Goal: Information Seeking & Learning: Learn about a topic

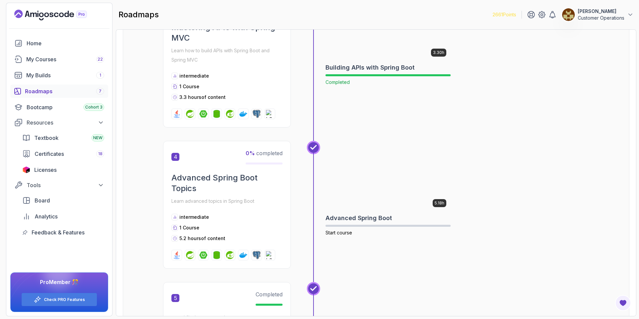
scroll to position [500, 0]
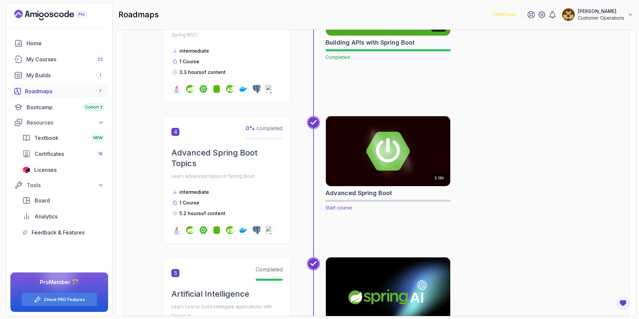
click at [397, 153] on img at bounding box center [388, 150] width 131 height 73
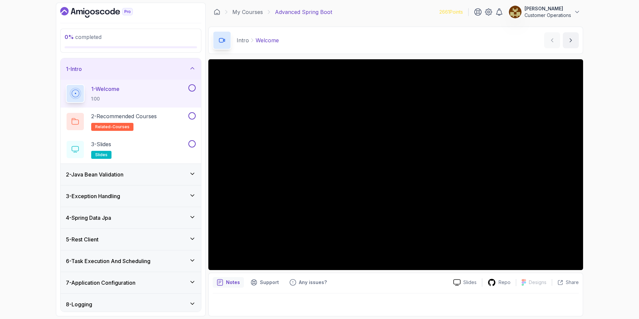
click at [126, 191] on div "3 - Exception Handling" at bounding box center [131, 195] width 140 height 21
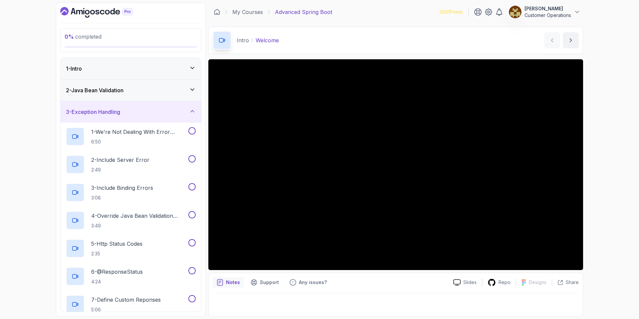
click at [115, 113] on h3 "3 - Exception Handling" at bounding box center [93, 112] width 54 height 8
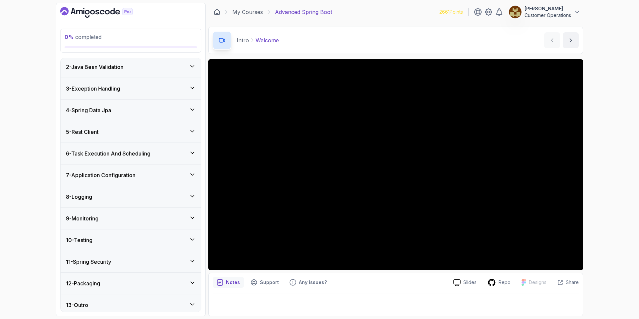
scroll to position [25, 0]
click at [119, 131] on div "5 - Rest Client" at bounding box center [131, 130] width 130 height 8
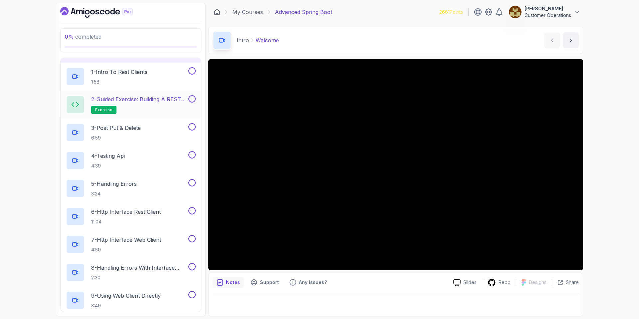
scroll to position [96, 0]
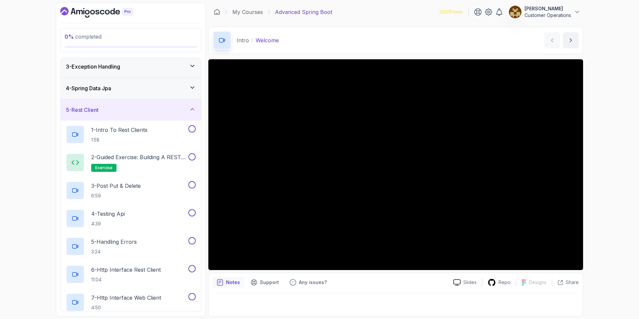
click at [124, 114] on div "5 - Rest Client" at bounding box center [131, 109] width 140 height 21
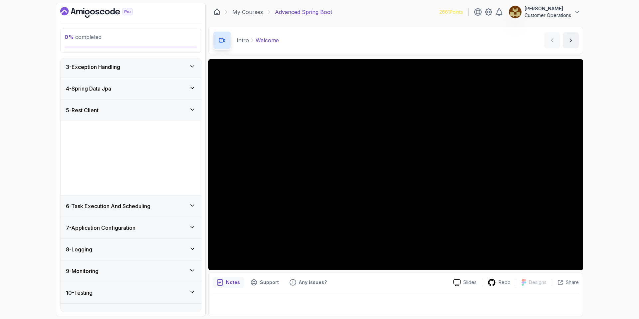
scroll to position [28, 0]
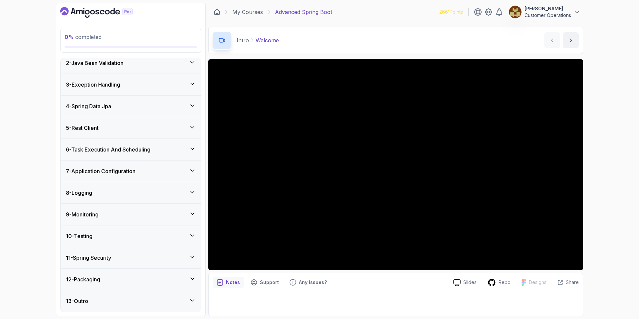
click at [126, 108] on div "4 - Spring Data Jpa" at bounding box center [131, 106] width 130 height 8
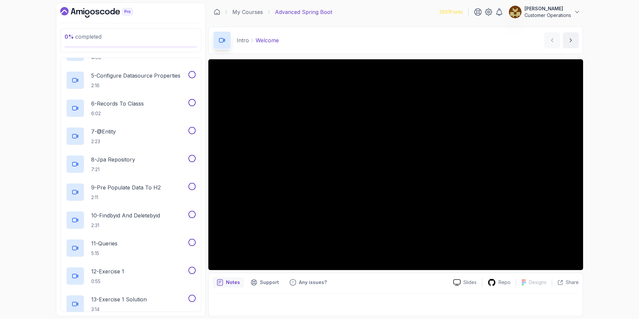
scroll to position [0, 0]
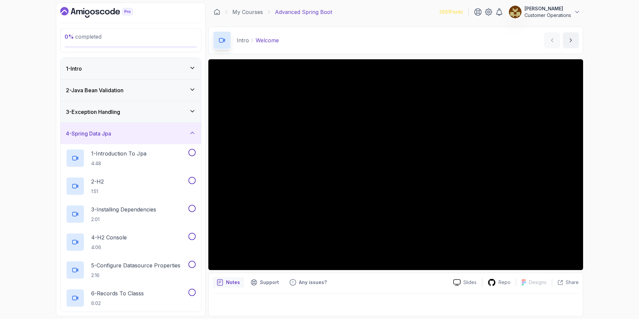
click at [117, 129] on div "4 - Spring Data Jpa" at bounding box center [131, 133] width 140 height 21
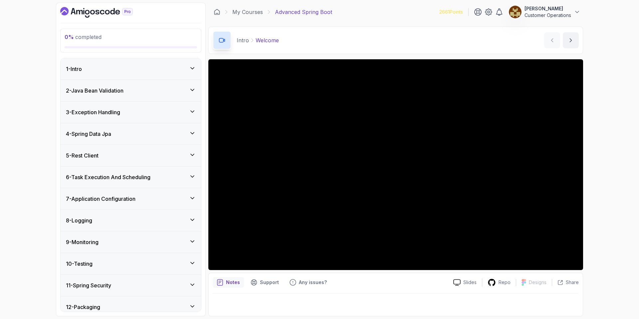
click at [324, 38] on div "Intro Welcome Welcome by [PERSON_NAME]" at bounding box center [395, 40] width 375 height 27
click at [140, 90] on div "2 - Java Bean Validation" at bounding box center [131, 90] width 130 height 8
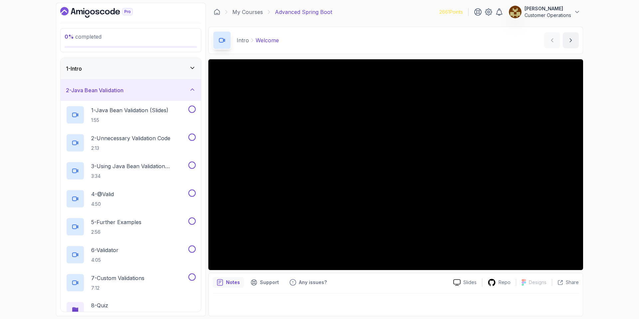
click at [118, 90] on h3 "2 - Java Bean Validation" at bounding box center [95, 90] width 58 height 8
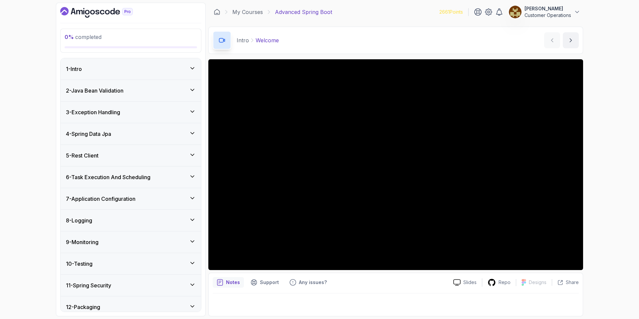
click at [339, 36] on div "Intro Welcome Welcome by [PERSON_NAME]" at bounding box center [395, 40] width 375 height 27
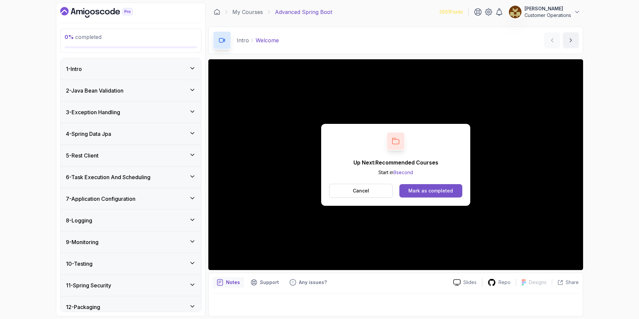
click at [428, 189] on div "Mark as completed" at bounding box center [430, 190] width 45 height 7
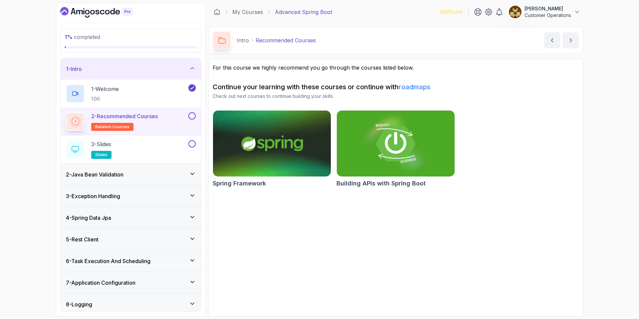
click at [193, 116] on button at bounding box center [191, 115] width 7 height 7
click at [193, 143] on button at bounding box center [191, 143] width 7 height 7
click at [161, 145] on div "3 - Slides slides" at bounding box center [126, 149] width 121 height 19
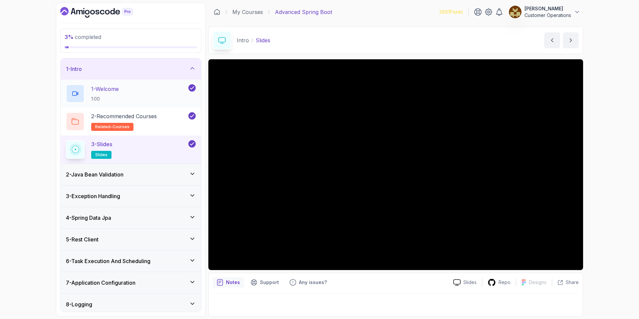
click at [145, 85] on div "1 - Welcome 1:00" at bounding box center [126, 93] width 121 height 19
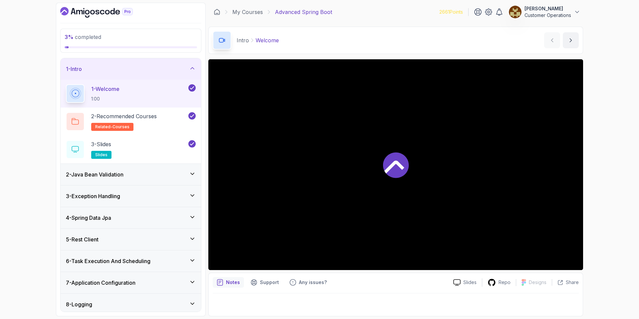
click at [146, 74] on div "1 - Intro" at bounding box center [131, 68] width 140 height 21
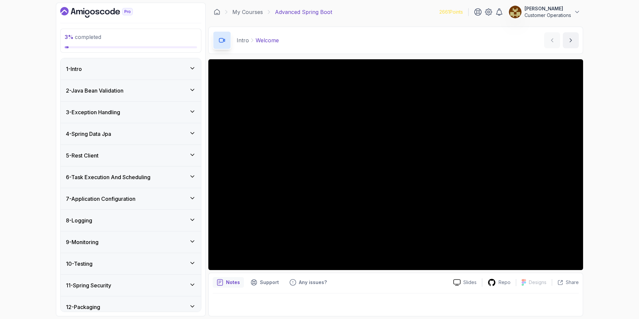
click at [144, 96] on div "2 - Java Bean Validation" at bounding box center [131, 90] width 140 height 21
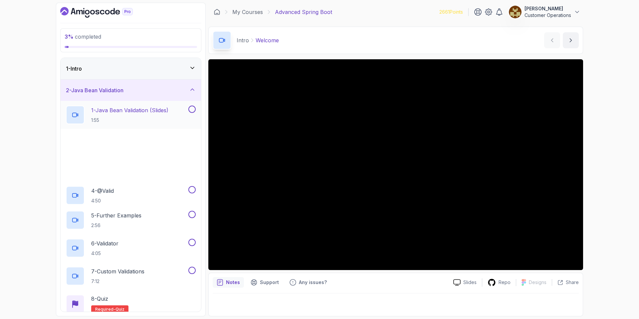
click at [113, 109] on p "1 - Java Bean Validation (Slides)" at bounding box center [129, 110] width 77 height 8
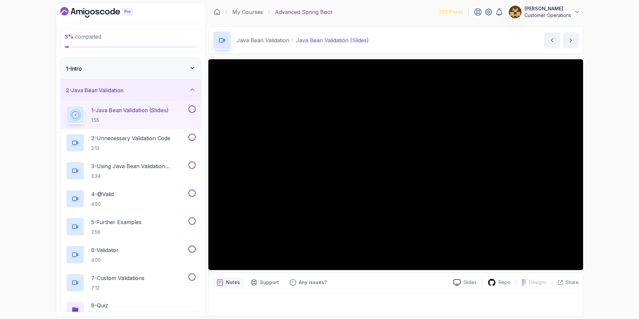
click at [394, 40] on div "Java Bean Validation Java Bean Validation (Slides) Java Bean Validation (Slides…" at bounding box center [395, 40] width 375 height 27
click at [622, 145] on div "3 % completed 1 - Intro 2 - Java Bean Validation 1 - Java Bean Validation (Slid…" at bounding box center [319, 159] width 639 height 319
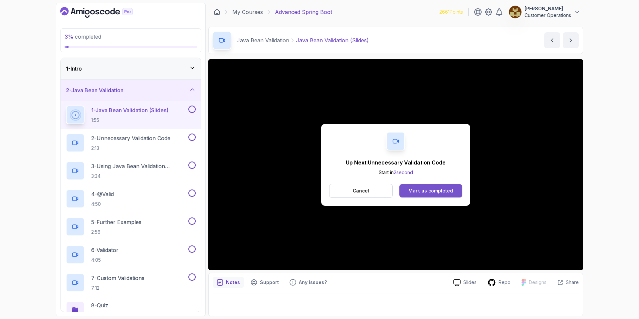
click at [439, 192] on div "Mark as completed" at bounding box center [430, 190] width 45 height 7
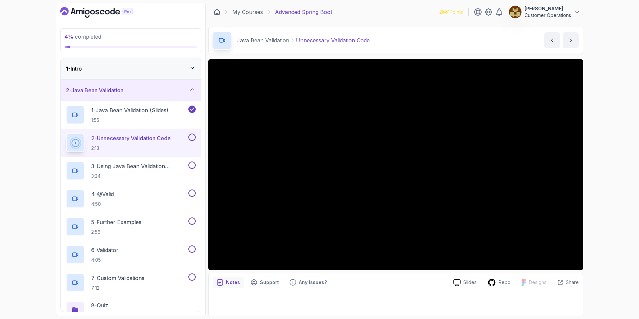
click at [401, 36] on div "Java Bean Validation Unnecessary Validation Code Unnecessary Validation Code by…" at bounding box center [395, 40] width 375 height 27
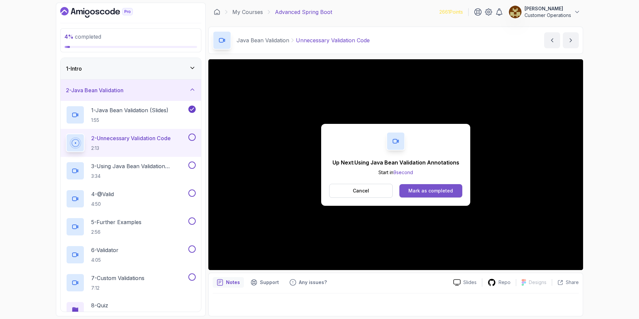
click at [423, 190] on div "Mark as completed" at bounding box center [430, 190] width 45 height 7
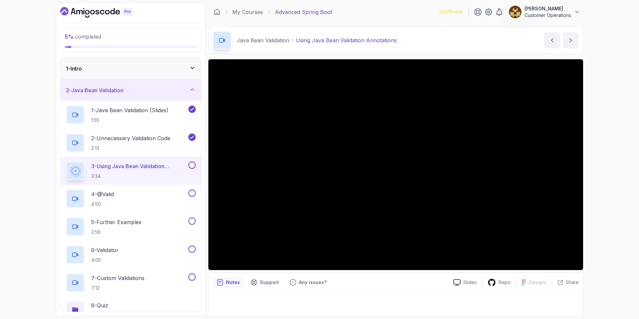
click at [424, 41] on div "Java Bean Validation Using Java Bean Validation Annotations Using Java Bean Val…" at bounding box center [395, 40] width 375 height 27
click at [446, 32] on div "Java Bean Validation Using Java Bean Validation Annotations Using Java Bean Val…" at bounding box center [395, 40] width 375 height 27
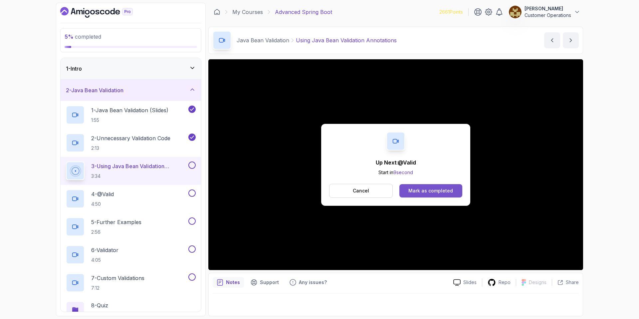
click at [423, 193] on div "Mark as completed" at bounding box center [430, 190] width 45 height 7
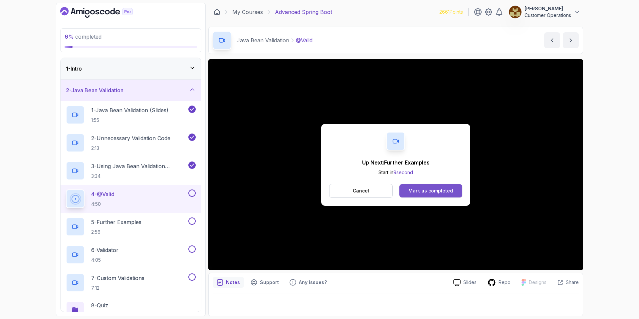
click at [413, 186] on button "Mark as completed" at bounding box center [430, 190] width 63 height 13
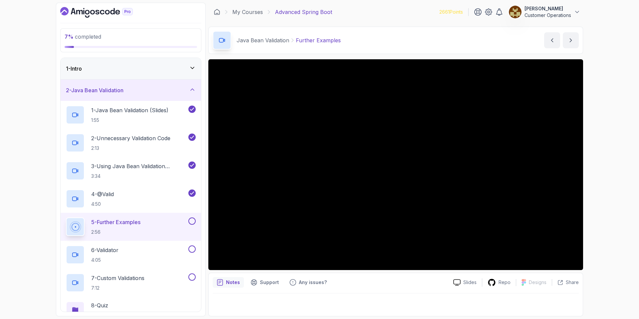
click at [396, 45] on div "Java Bean Validation Further Examples Further Examples by [PERSON_NAME]" at bounding box center [395, 40] width 375 height 27
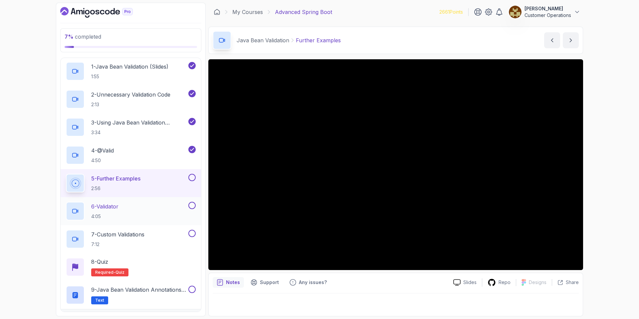
scroll to position [56, 0]
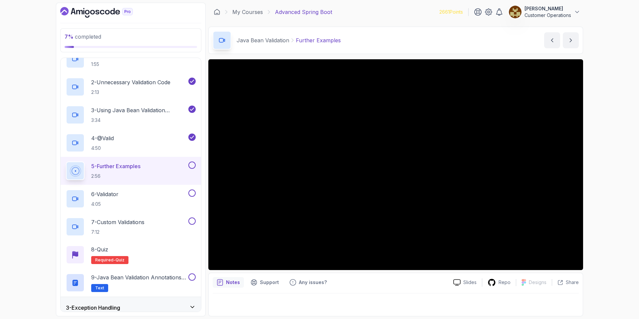
click at [386, 38] on div "Java Bean Validation Further Examples Further Examples by [PERSON_NAME]" at bounding box center [395, 40] width 375 height 27
click at [379, 36] on div "Java Bean Validation Further Examples Further Examples by [PERSON_NAME]" at bounding box center [395, 40] width 375 height 27
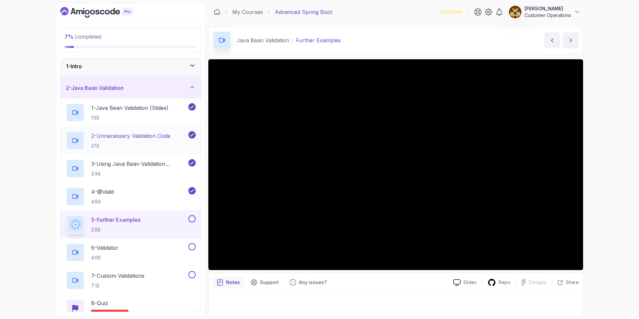
scroll to position [0, 0]
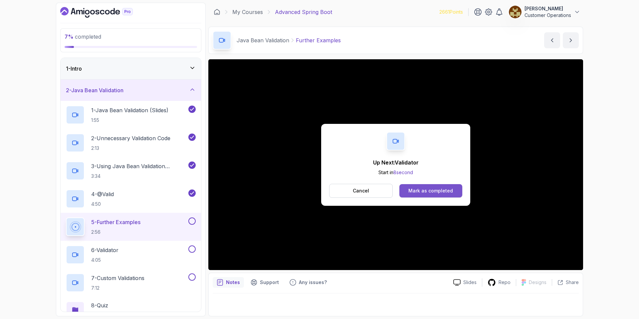
click at [438, 191] on div "Mark as completed" at bounding box center [430, 190] width 45 height 7
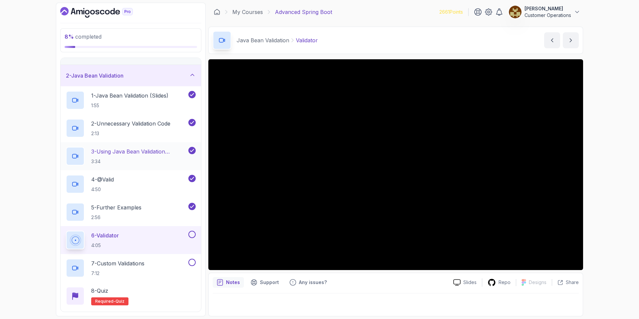
scroll to position [36, 0]
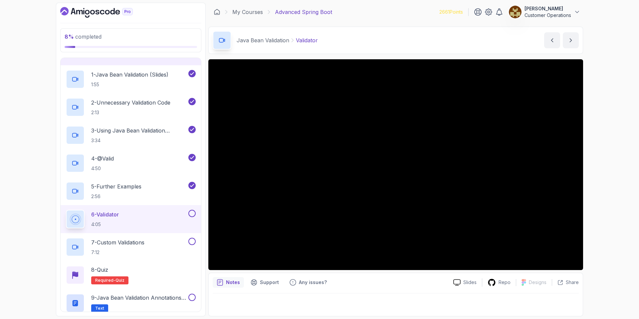
click at [402, 42] on div "Java Bean Validation Validator Validator by [PERSON_NAME]" at bounding box center [395, 40] width 375 height 27
click at [345, 39] on div "Java Bean Validation Validator Validator by [PERSON_NAME]" at bounding box center [395, 40] width 375 height 27
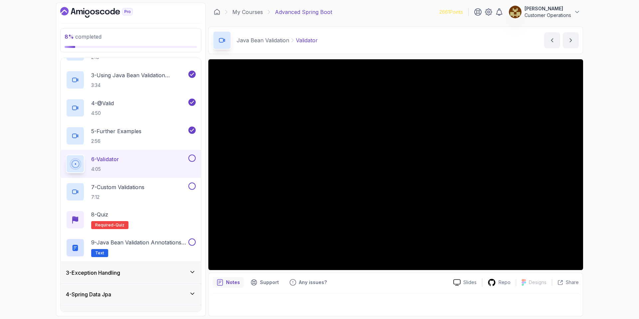
scroll to position [44, 0]
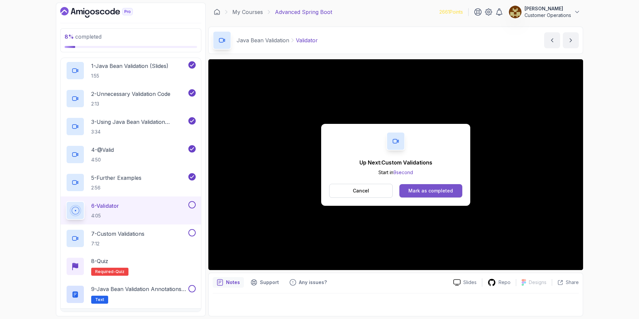
click at [420, 186] on button "Mark as completed" at bounding box center [430, 190] width 63 height 13
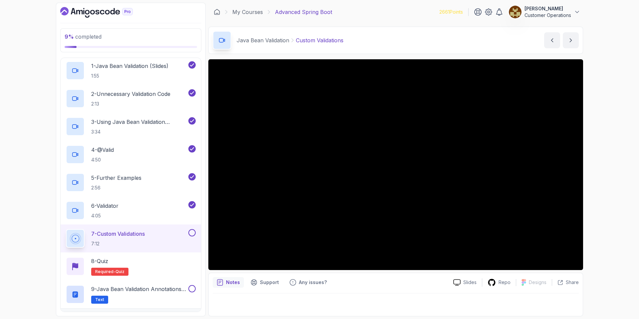
click at [374, 35] on div "Java Bean Validation Custom Validations Custom Validations by [PERSON_NAME]" at bounding box center [395, 40] width 375 height 27
click at [609, 156] on div "9 % completed 1 - Intro 2 - Java Bean Validation 1 - Java Bean Validation (Slid…" at bounding box center [319, 159] width 639 height 319
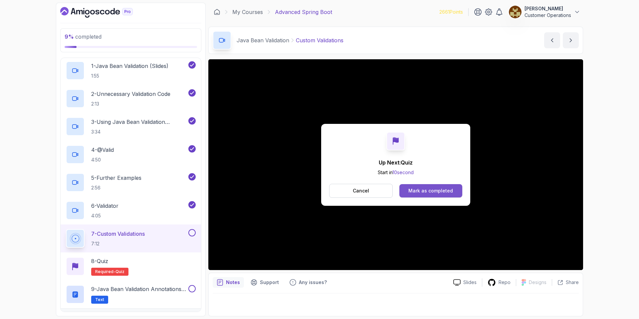
click at [416, 191] on div "Mark as completed" at bounding box center [430, 190] width 45 height 7
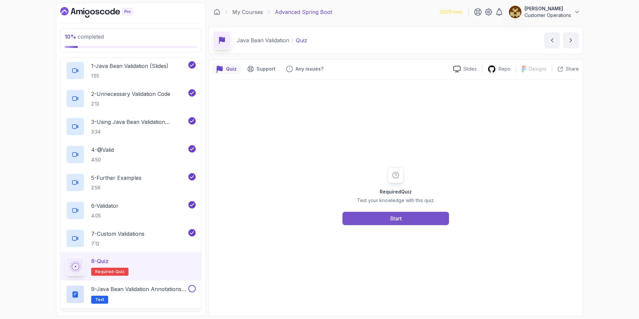
click at [418, 223] on button "Start" at bounding box center [395, 218] width 106 height 13
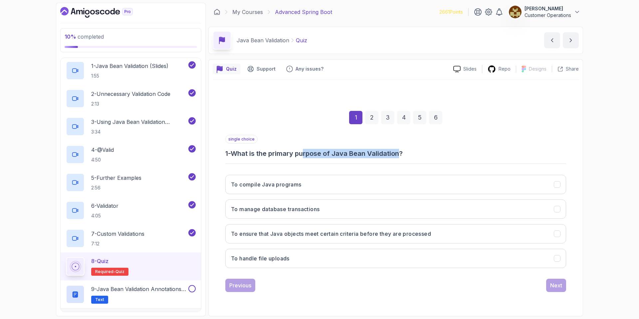
drag, startPoint x: 308, startPoint y: 155, endPoint x: 403, endPoint y: 156, distance: 95.5
click at [403, 156] on h3 "1 - What is the primary purpose of Java Bean Validation?" at bounding box center [395, 153] width 341 height 9
drag, startPoint x: 408, startPoint y: 156, endPoint x: 351, endPoint y: 152, distance: 57.3
click at [353, 152] on h3 "1 - What is the primary purpose of Java Bean Validation?" at bounding box center [395, 153] width 341 height 9
click at [351, 152] on h3 "1 - What is the primary purpose of Java Bean Validation?" at bounding box center [395, 153] width 341 height 9
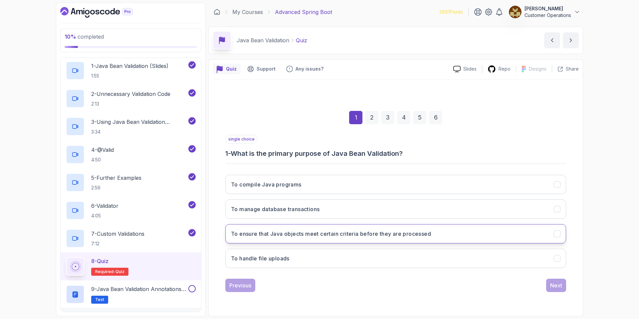
click at [321, 236] on h3 "To ensure that Java objects meet certain criteria before they are processed" at bounding box center [331, 234] width 200 height 8
click at [344, 233] on h3 "To ensure that Java objects meet certain criteria before they are processed" at bounding box center [331, 234] width 200 height 8
click at [556, 286] on div "Next" at bounding box center [556, 285] width 12 height 8
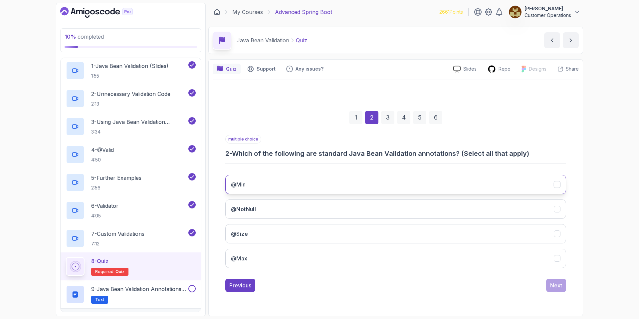
click at [281, 187] on button "@Min" at bounding box center [395, 184] width 341 height 19
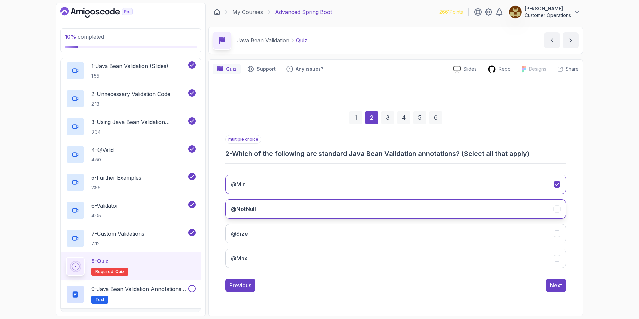
click at [276, 212] on button "@NotNull" at bounding box center [395, 208] width 341 height 19
click at [277, 232] on button "@Size" at bounding box center [395, 233] width 341 height 19
click at [279, 255] on button "@Max" at bounding box center [395, 257] width 341 height 19
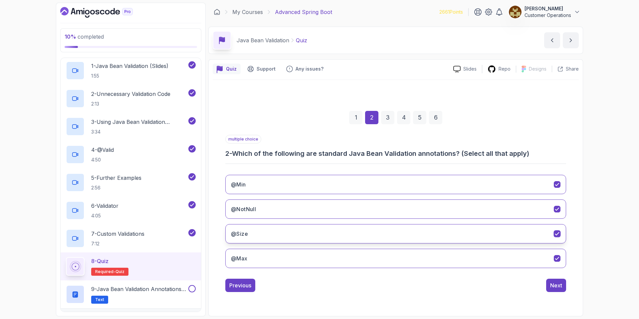
click at [270, 236] on button "@Size" at bounding box center [395, 233] width 341 height 19
click at [498, 237] on button "@Size" at bounding box center [395, 233] width 341 height 19
click at [559, 287] on div "Next" at bounding box center [556, 285] width 12 height 8
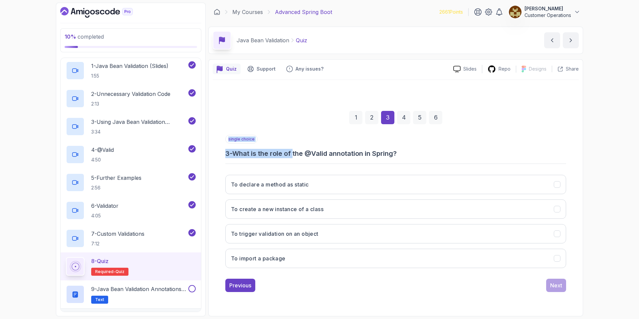
drag, startPoint x: 295, startPoint y: 155, endPoint x: 416, endPoint y: 161, distance: 120.5
click at [416, 161] on div "single choice 3 - What is the role of the @Valid annotation in Spring? To decla…" at bounding box center [395, 204] width 341 height 138
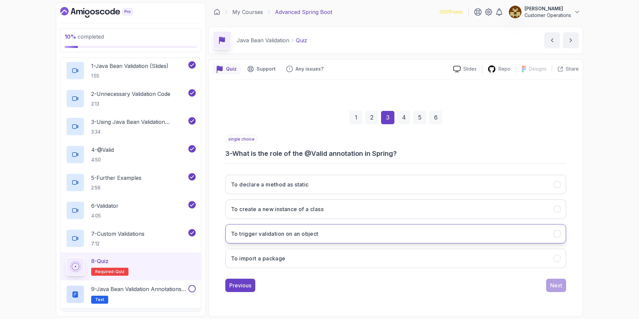
click at [366, 238] on button "To trigger validation on an object" at bounding box center [395, 233] width 341 height 19
click at [551, 288] on div "Next" at bounding box center [556, 285] width 12 height 8
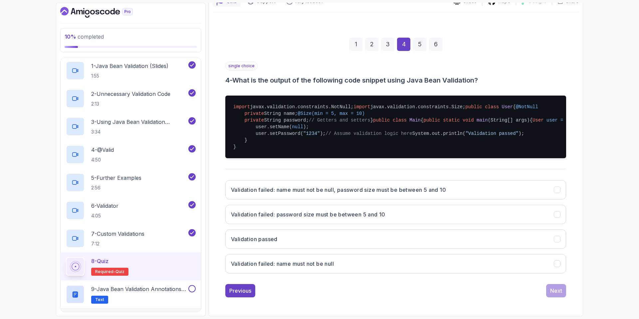
scroll to position [152, 0]
click at [331, 199] on button "Validation failed: name must not be null, password size must be between 5 and 10" at bounding box center [395, 189] width 341 height 19
click at [557, 294] on div "Next" at bounding box center [556, 290] width 12 height 8
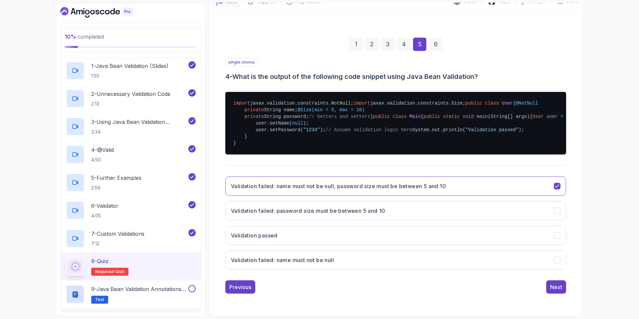
scroll to position [0, 0]
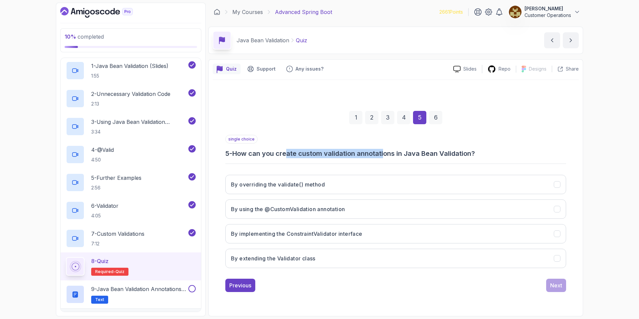
drag, startPoint x: 291, startPoint y: 154, endPoint x: 386, endPoint y: 150, distance: 95.2
click at [386, 150] on h3 "5 - How can you create custom validation annotations in Java Bean Validation?" at bounding box center [395, 153] width 341 height 9
drag, startPoint x: 388, startPoint y: 150, endPoint x: 409, endPoint y: 150, distance: 21.6
click at [390, 151] on h3 "5 - How can you create custom validation annotations in Java Bean Validation?" at bounding box center [395, 153] width 341 height 9
drag, startPoint x: 443, startPoint y: 150, endPoint x: 350, endPoint y: 149, distance: 93.2
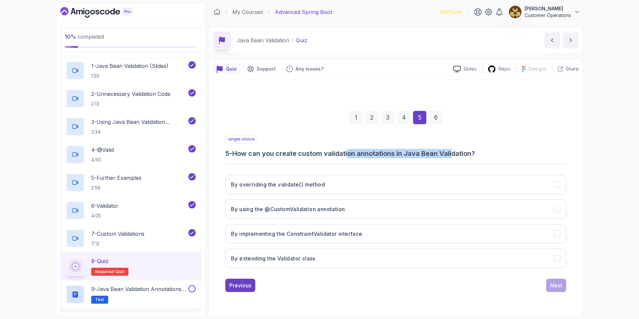
click at [351, 149] on h3 "5 - How can you create custom validation annotations in Java Bean Validation?" at bounding box center [395, 153] width 341 height 9
click at [350, 149] on h3 "5 - How can you create custom validation annotations in Java Bean Validation?" at bounding box center [395, 153] width 341 height 9
drag, startPoint x: 348, startPoint y: 149, endPoint x: 457, endPoint y: 150, distance: 109.8
click at [457, 150] on h3 "5 - How can you create custom validation annotations in Java Bean Validation?" at bounding box center [395, 153] width 341 height 9
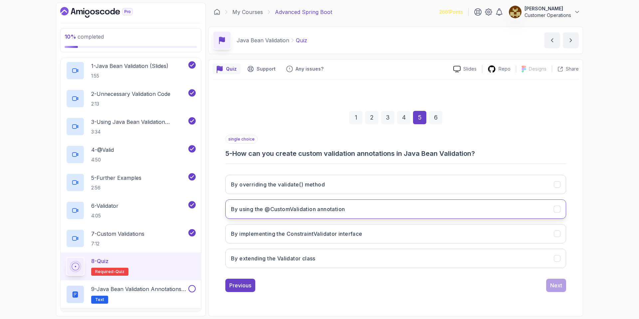
click at [350, 211] on button "By using the @CustomValidation annotation" at bounding box center [395, 208] width 341 height 19
click at [354, 235] on h3 "By implementing the ConstraintValidator interface" at bounding box center [296, 234] width 131 height 8
click at [553, 289] on div "Next" at bounding box center [556, 285] width 12 height 8
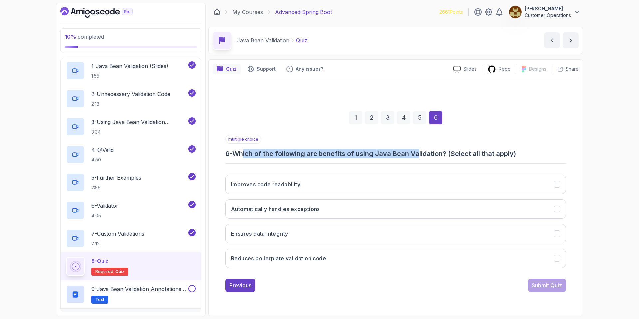
drag, startPoint x: 253, startPoint y: 154, endPoint x: 418, endPoint y: 155, distance: 165.0
click at [418, 155] on h3 "6 - Which of the following are benefits of using Java Bean Validation? (Select …" at bounding box center [395, 153] width 341 height 9
click at [419, 155] on h3 "6 - Which of the following are benefits of using Java Bean Validation? (Select …" at bounding box center [395, 153] width 341 height 9
drag, startPoint x: 410, startPoint y: 154, endPoint x: 329, endPoint y: 151, distance: 81.2
click at [329, 151] on h3 "6 - Which of the following are benefits of using Java Bean Validation? (Select …" at bounding box center [395, 153] width 341 height 9
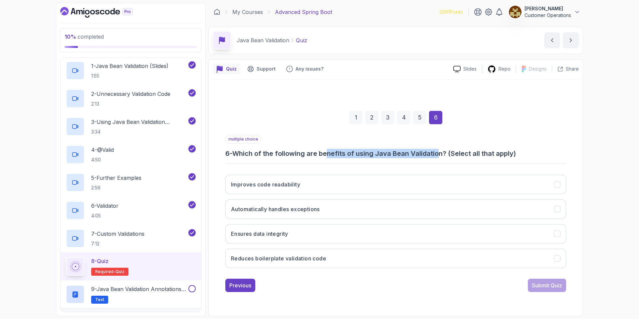
click at [328, 151] on h3 "6 - Which of the following are benefits of using Java Bean Validation? (Select …" at bounding box center [395, 153] width 341 height 9
drag, startPoint x: 362, startPoint y: 153, endPoint x: 415, endPoint y: 153, distance: 53.2
click at [415, 153] on h3 "6 - Which of the following are benefits of using Java Bean Validation? (Select …" at bounding box center [395, 153] width 341 height 9
drag, startPoint x: 415, startPoint y: 153, endPoint x: 435, endPoint y: 152, distance: 20.0
click at [416, 153] on h3 "6 - Which of the following are benefits of using Java Bean Validation? (Select …" at bounding box center [395, 153] width 341 height 9
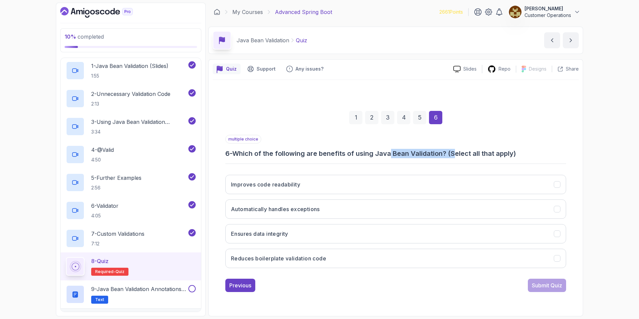
drag, startPoint x: 452, startPoint y: 152, endPoint x: 391, endPoint y: 151, distance: 60.9
click at [391, 151] on h3 "6 - Which of the following are benefits of using Java Bean Validation? (Select …" at bounding box center [395, 153] width 341 height 9
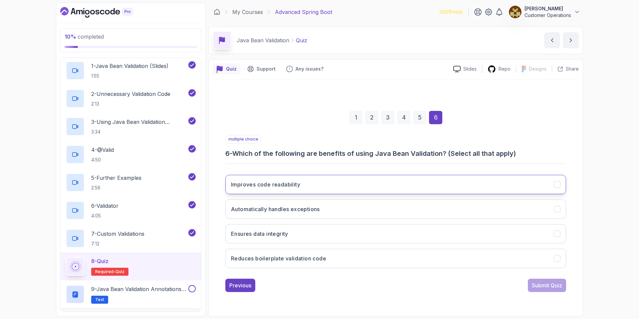
click at [321, 184] on button "Improves code readability" at bounding box center [395, 184] width 341 height 19
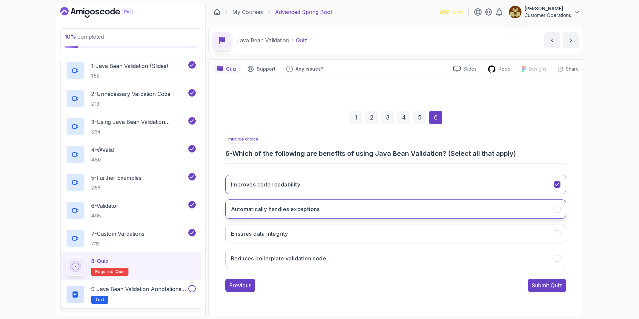
click at [330, 213] on button "Automatically handles exceptions" at bounding box center [395, 208] width 341 height 19
click at [347, 234] on button "Ensures data integrity" at bounding box center [395, 233] width 341 height 19
click at [342, 255] on button "Reduces boilerplate validation code" at bounding box center [395, 257] width 341 height 19
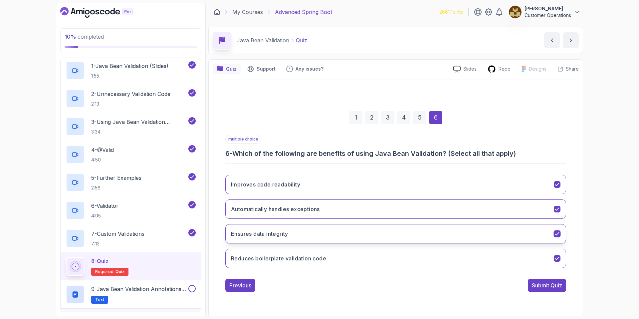
click at [344, 240] on button "Ensures data integrity" at bounding box center [395, 233] width 341 height 19
click at [545, 286] on div "Submit Quiz" at bounding box center [547, 285] width 30 height 8
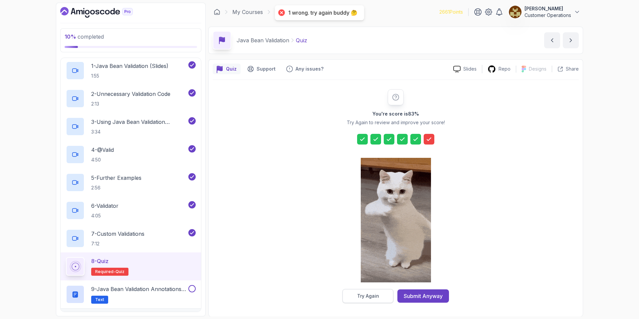
click at [377, 293] on div "Try Again" at bounding box center [368, 295] width 22 height 7
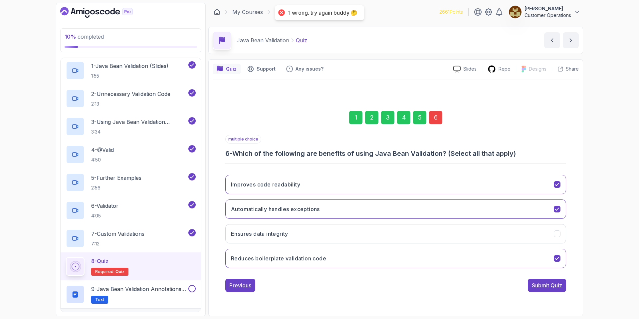
click at [437, 123] on div "6" at bounding box center [435, 117] width 13 height 13
click at [393, 227] on button "Ensures data integrity" at bounding box center [395, 233] width 341 height 19
click at [549, 286] on div "Submit Quiz" at bounding box center [547, 285] width 30 height 8
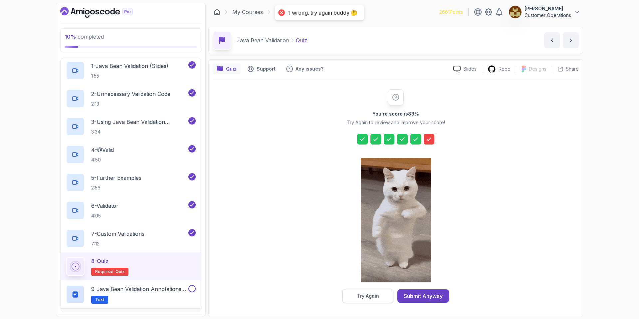
click at [370, 296] on div "Try Again" at bounding box center [368, 295] width 22 height 7
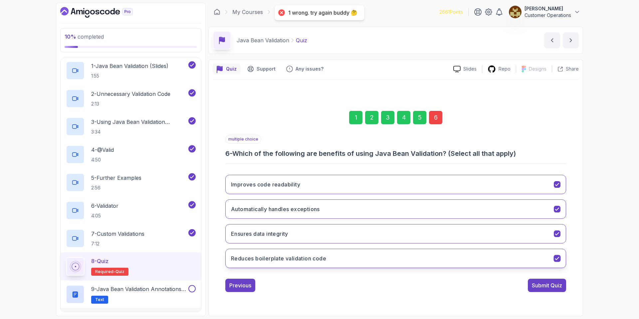
click at [348, 256] on button "Reduces boilerplate validation code" at bounding box center [395, 257] width 341 height 19
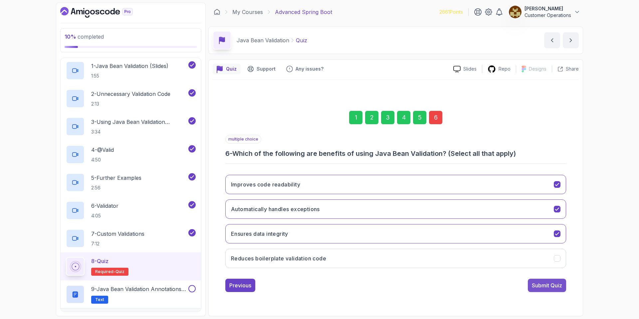
click at [538, 284] on div "Submit Quiz" at bounding box center [547, 285] width 30 height 8
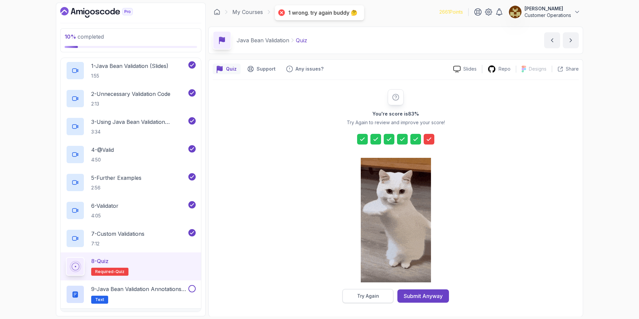
click at [381, 295] on button "Try Again" at bounding box center [367, 296] width 51 height 14
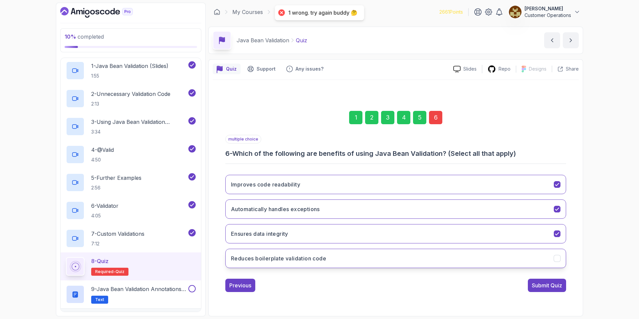
click at [397, 255] on button "Reduces boilerplate validation code" at bounding box center [395, 257] width 341 height 19
click at [406, 236] on button "Ensures data integrity" at bounding box center [395, 233] width 341 height 19
click at [543, 286] on div "Submit Quiz" at bounding box center [547, 285] width 30 height 8
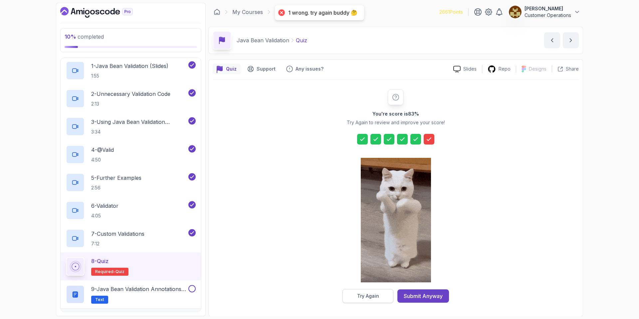
click at [378, 296] on div "Try Again" at bounding box center [368, 295] width 22 height 7
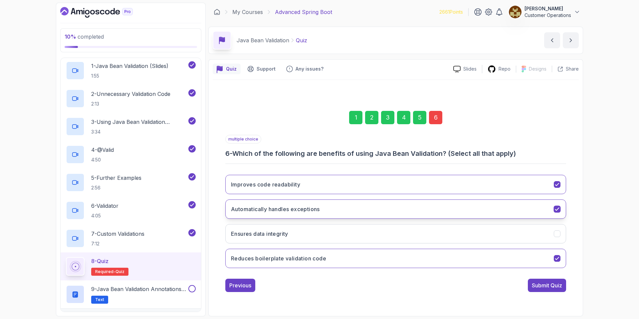
click at [323, 208] on button "Automatically handles exceptions" at bounding box center [395, 208] width 341 height 19
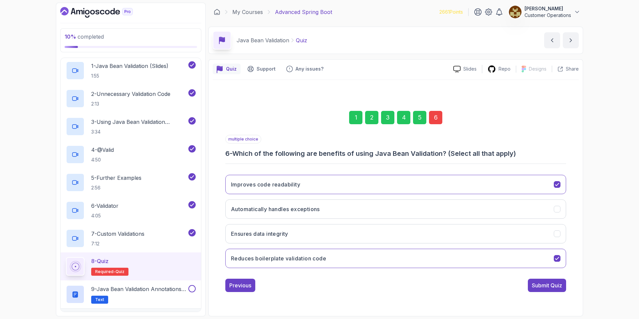
click at [326, 223] on div "Improves code readability Automatically handles exceptions Ensures data integri…" at bounding box center [395, 221] width 341 height 104
click at [336, 235] on button "Ensures data integrity" at bounding box center [395, 233] width 341 height 19
click at [541, 284] on div "Submit Quiz" at bounding box center [547, 285] width 30 height 8
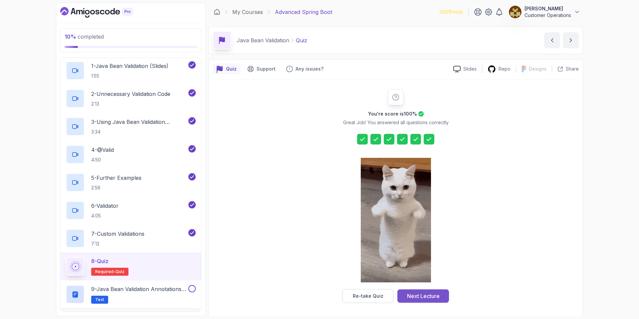
click at [415, 296] on div "Next Lecture" at bounding box center [423, 296] width 33 height 8
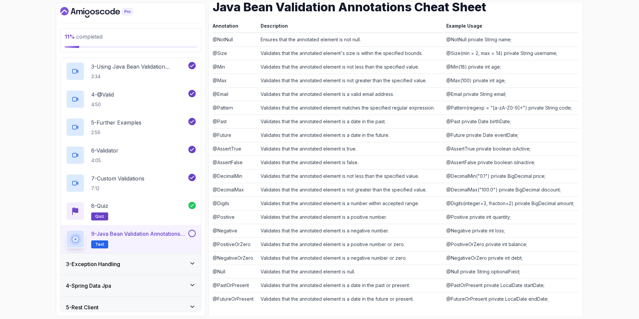
scroll to position [109, 0]
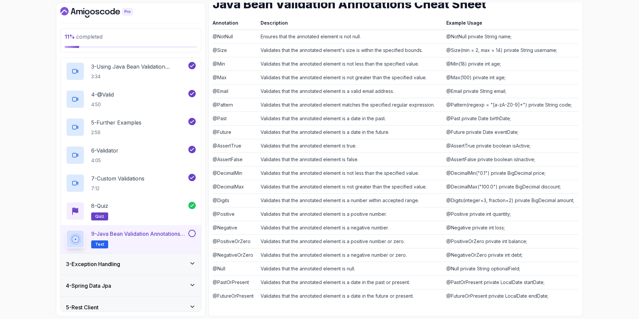
click at [194, 235] on button at bounding box center [191, 233] width 7 height 7
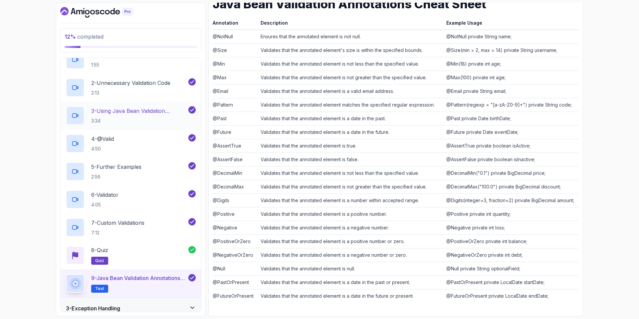
scroll to position [0, 0]
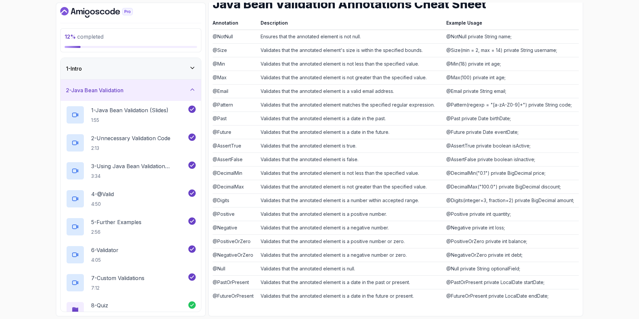
click at [147, 86] on div "2 - Java Bean Validation" at bounding box center [131, 89] width 140 height 21
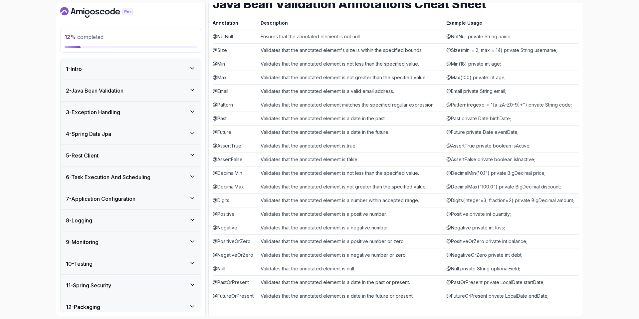
click at [147, 87] on div "2 - Java Bean Validation" at bounding box center [131, 90] width 130 height 8
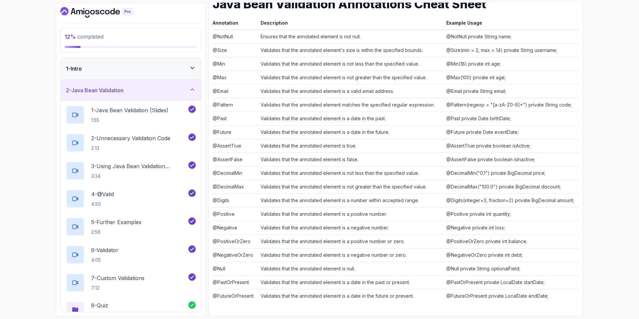
click at [132, 90] on div "2 - Java Bean Validation" at bounding box center [131, 90] width 130 height 8
